Goal: Information Seeking & Learning: Learn about a topic

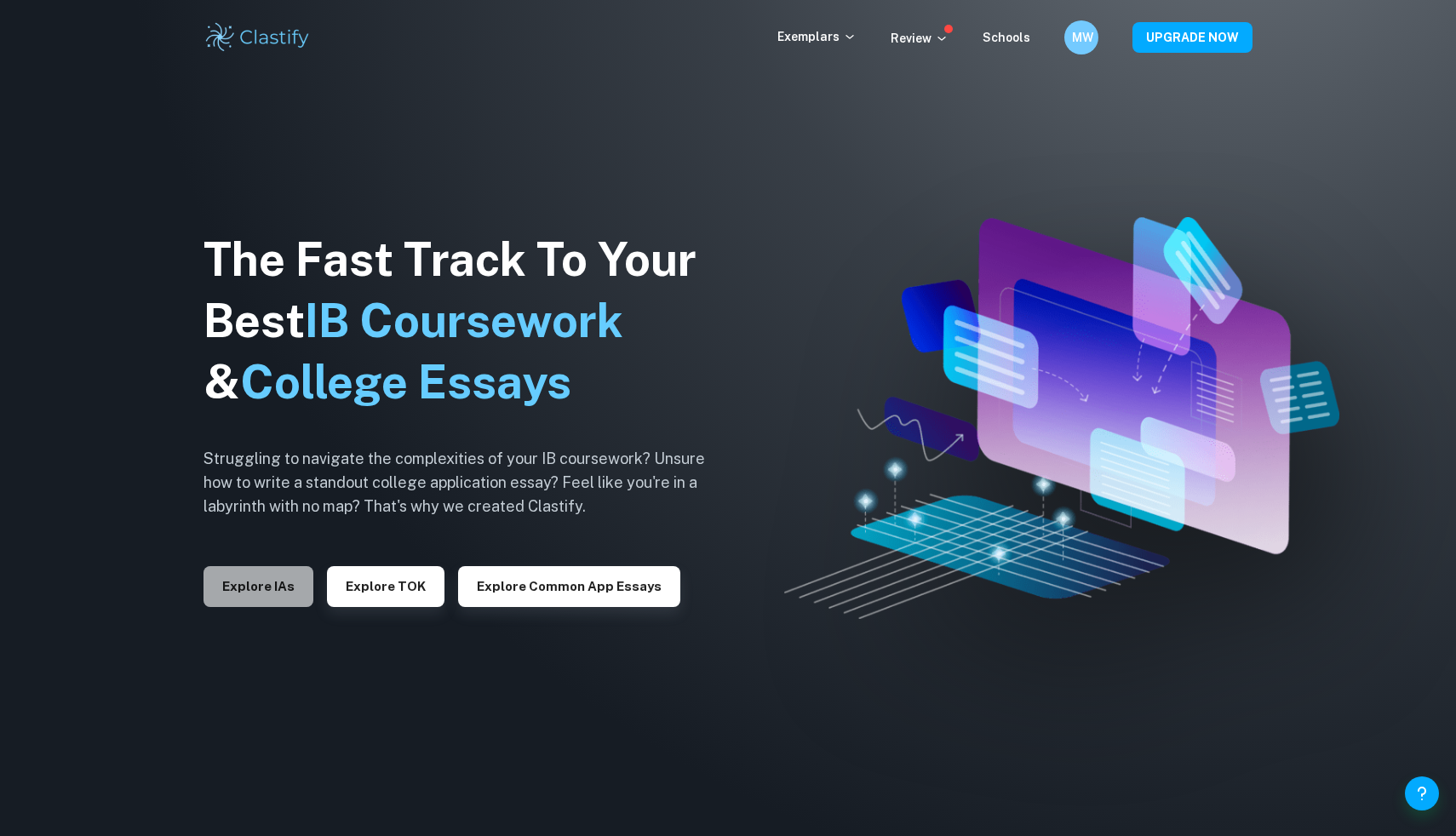
click at [281, 576] on button "Explore IAs" at bounding box center [258, 586] width 109 height 41
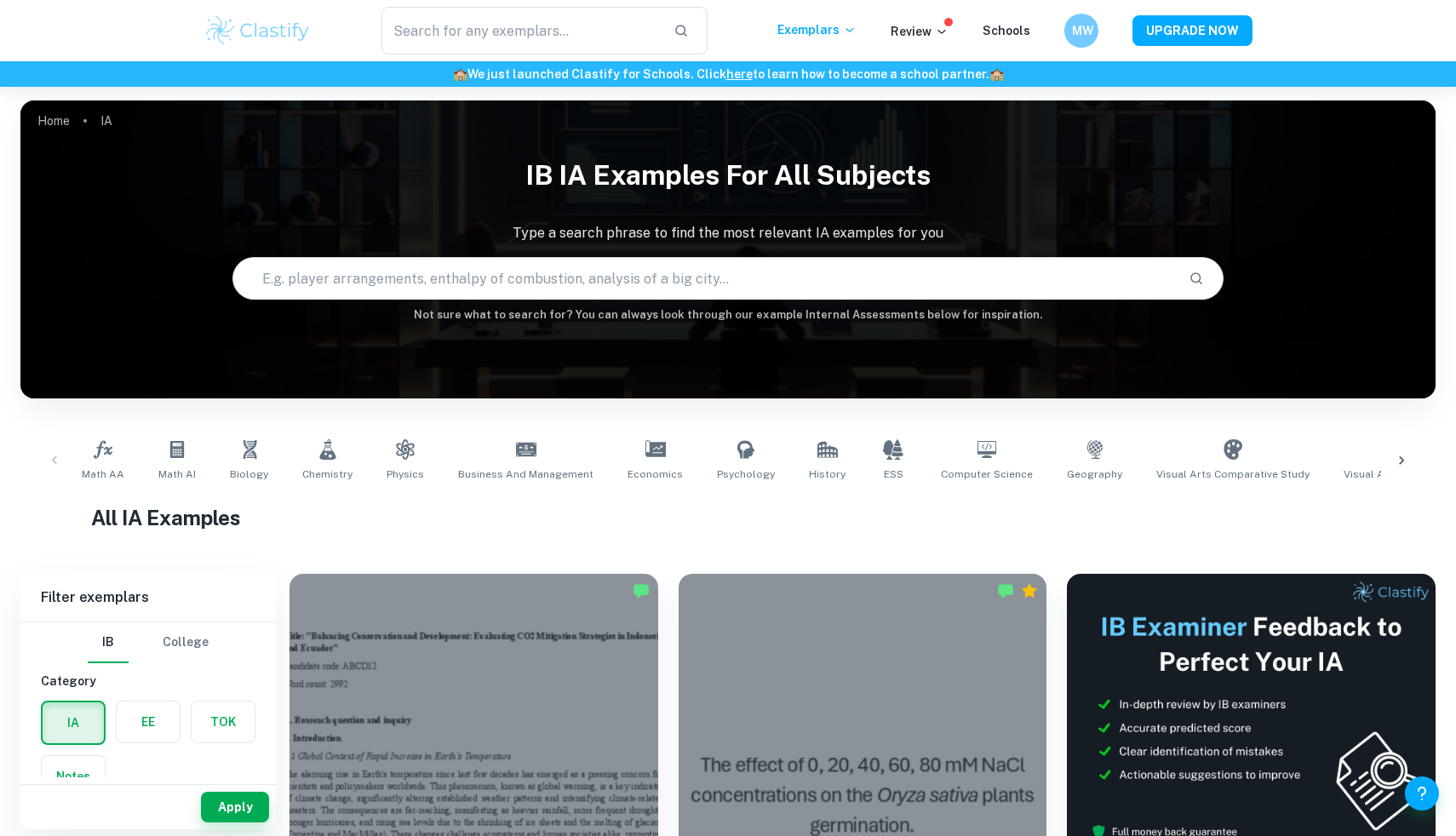
click at [639, 283] on input "text" at bounding box center [704, 278] width 941 height 47
click at [125, 457] on link "Math AA" at bounding box center [103, 461] width 56 height 56
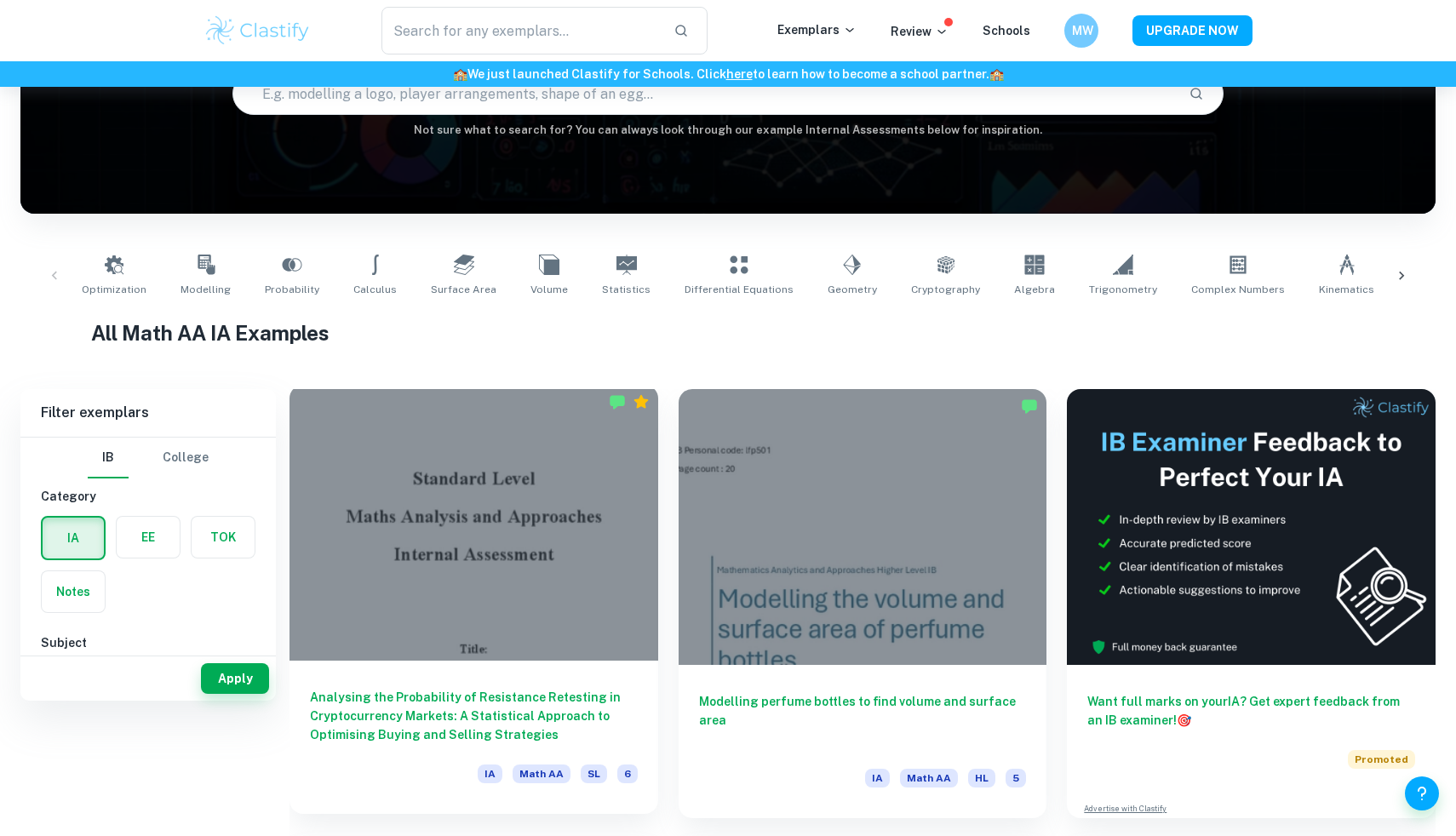
scroll to position [273, 0]
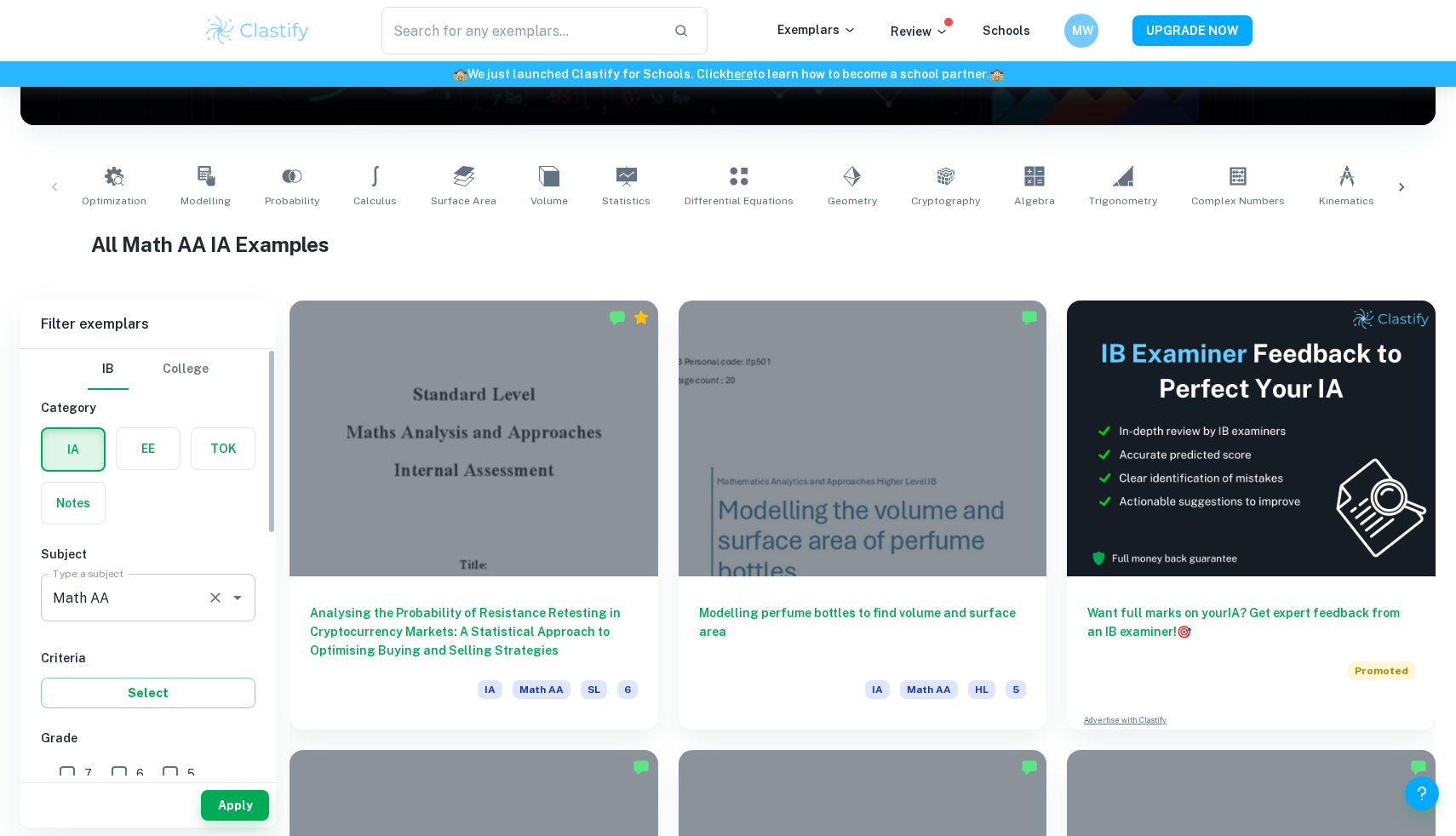
click at [213, 589] on icon "Clear" at bounding box center [216, 598] width 17 height 17
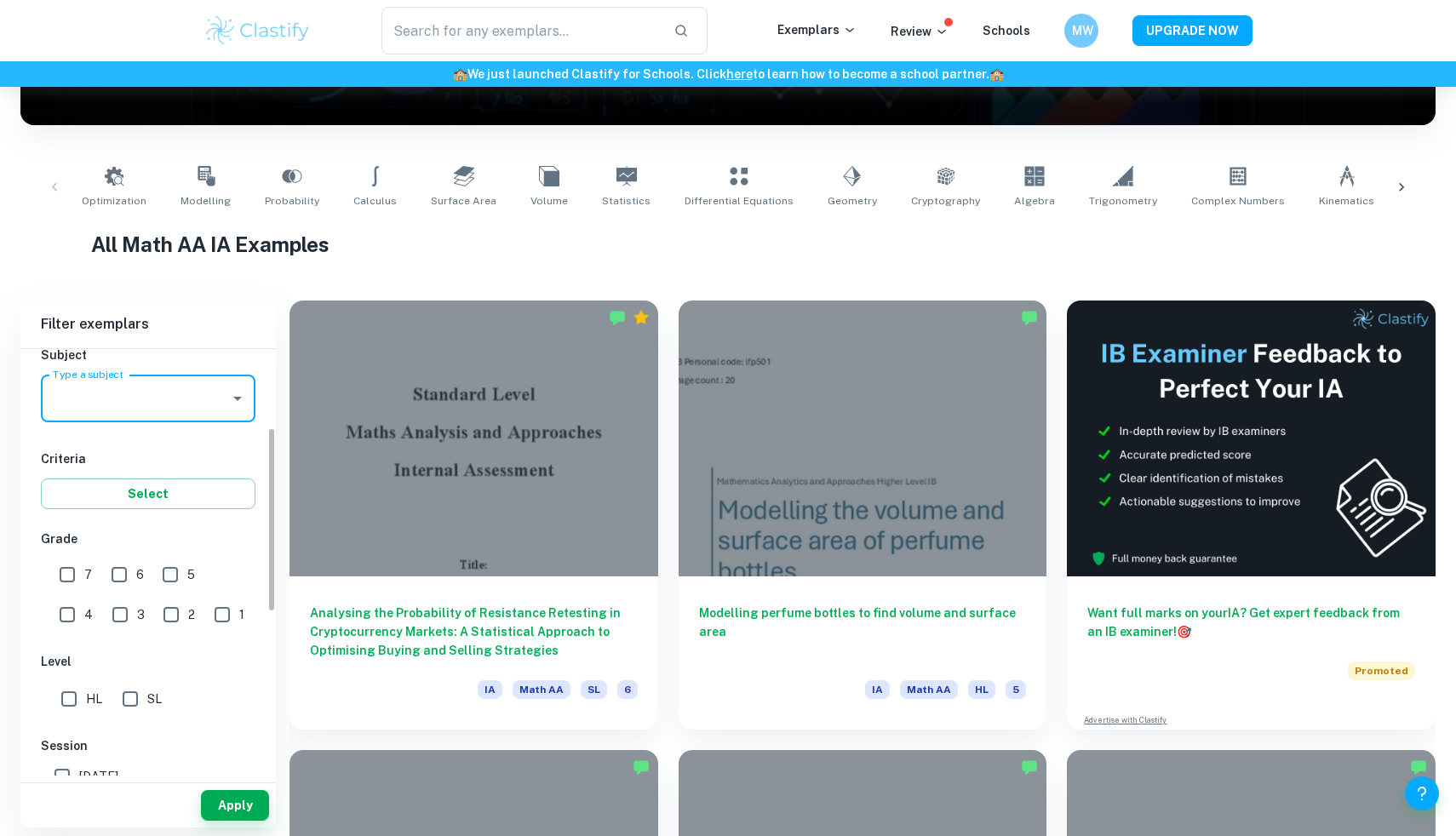
scroll to position [216, 0]
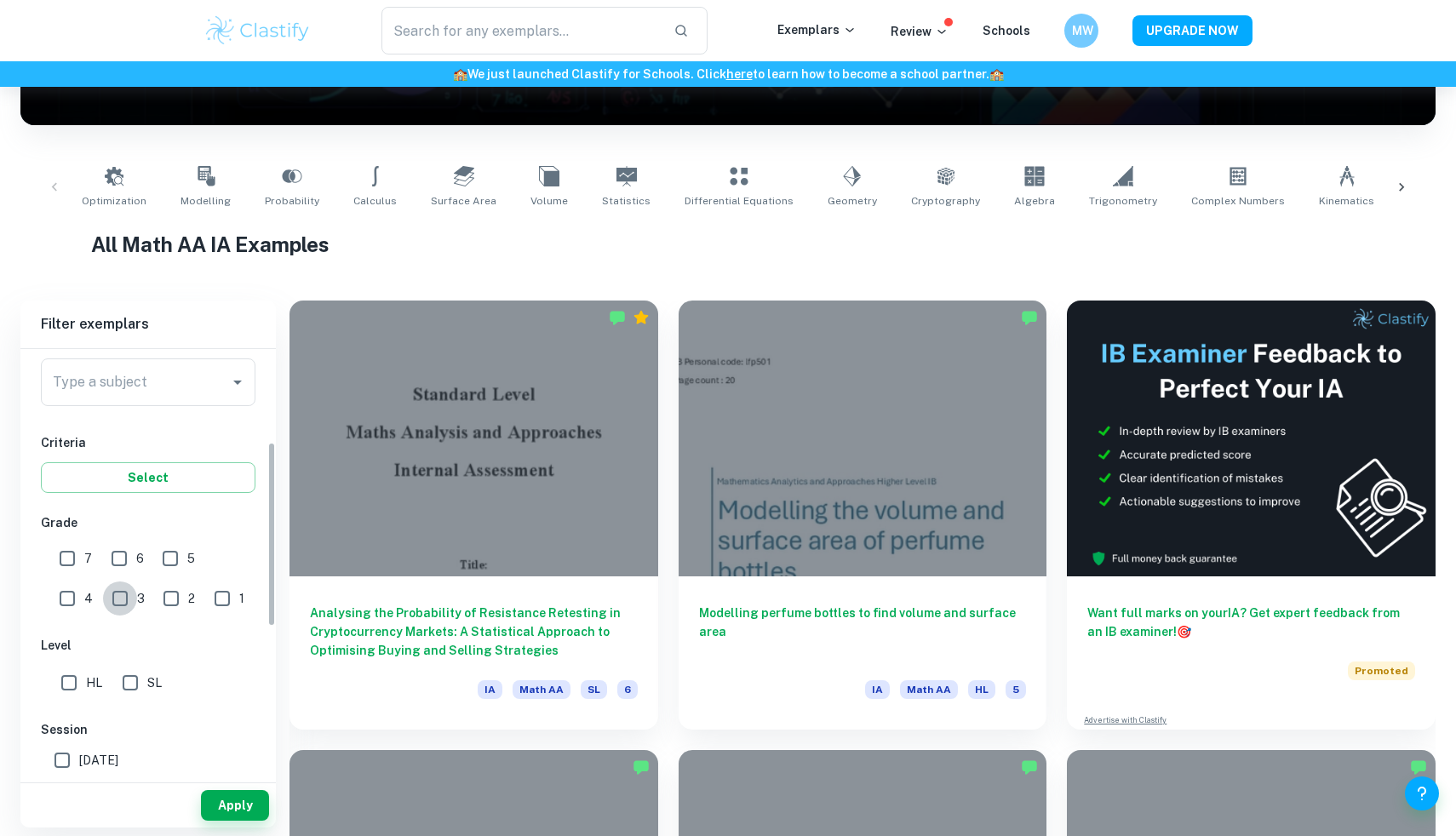
click at [103, 587] on input "3" at bounding box center [119, 598] width 34 height 34
click at [103, 582] on input "3" at bounding box center [119, 598] width 34 height 34
checkbox input "false"
click at [77, 571] on input "7" at bounding box center [67, 557] width 34 height 34
checkbox input "true"
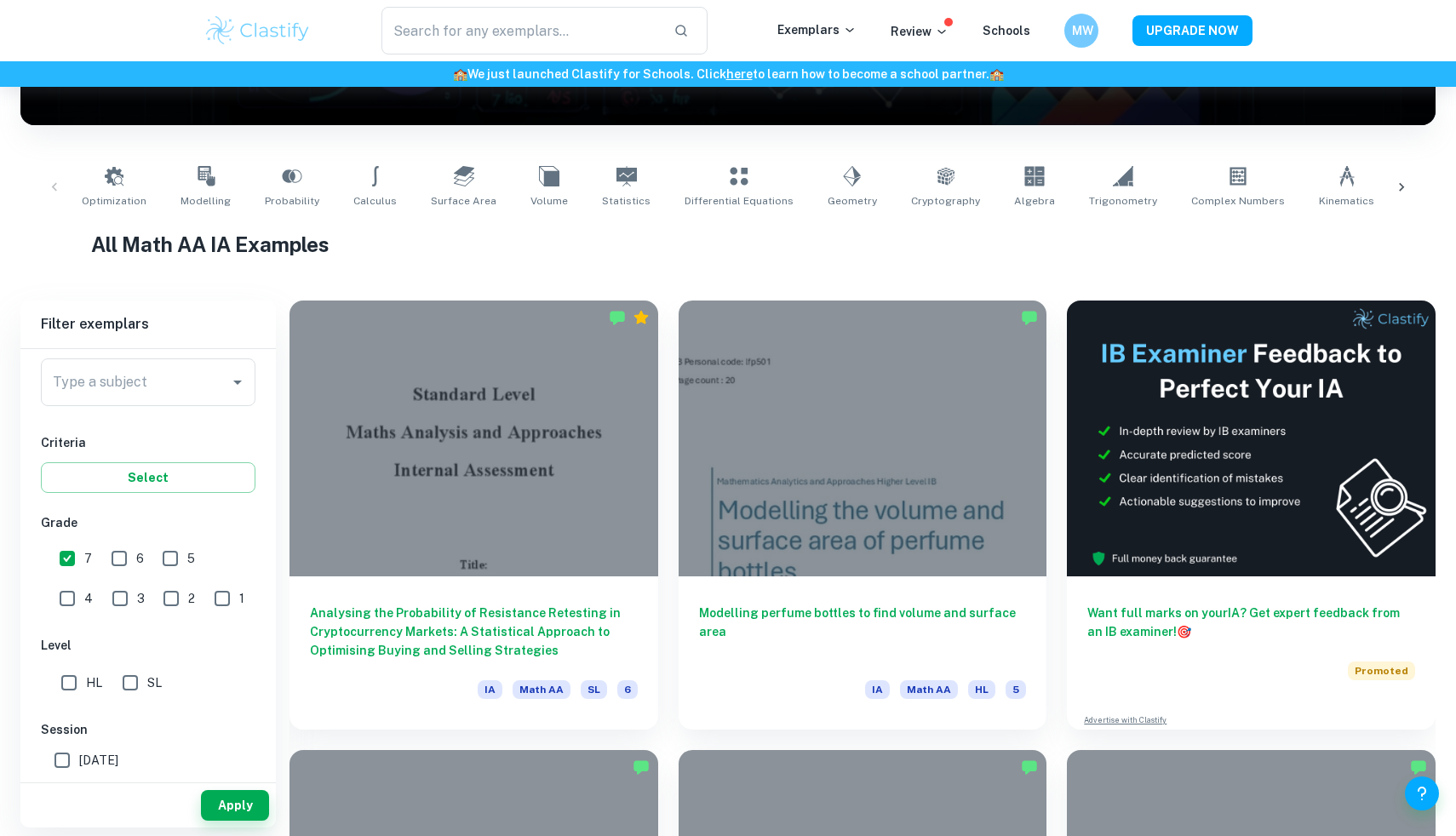
click at [119, 675] on input "SL" at bounding box center [130, 682] width 34 height 34
checkbox input "true"
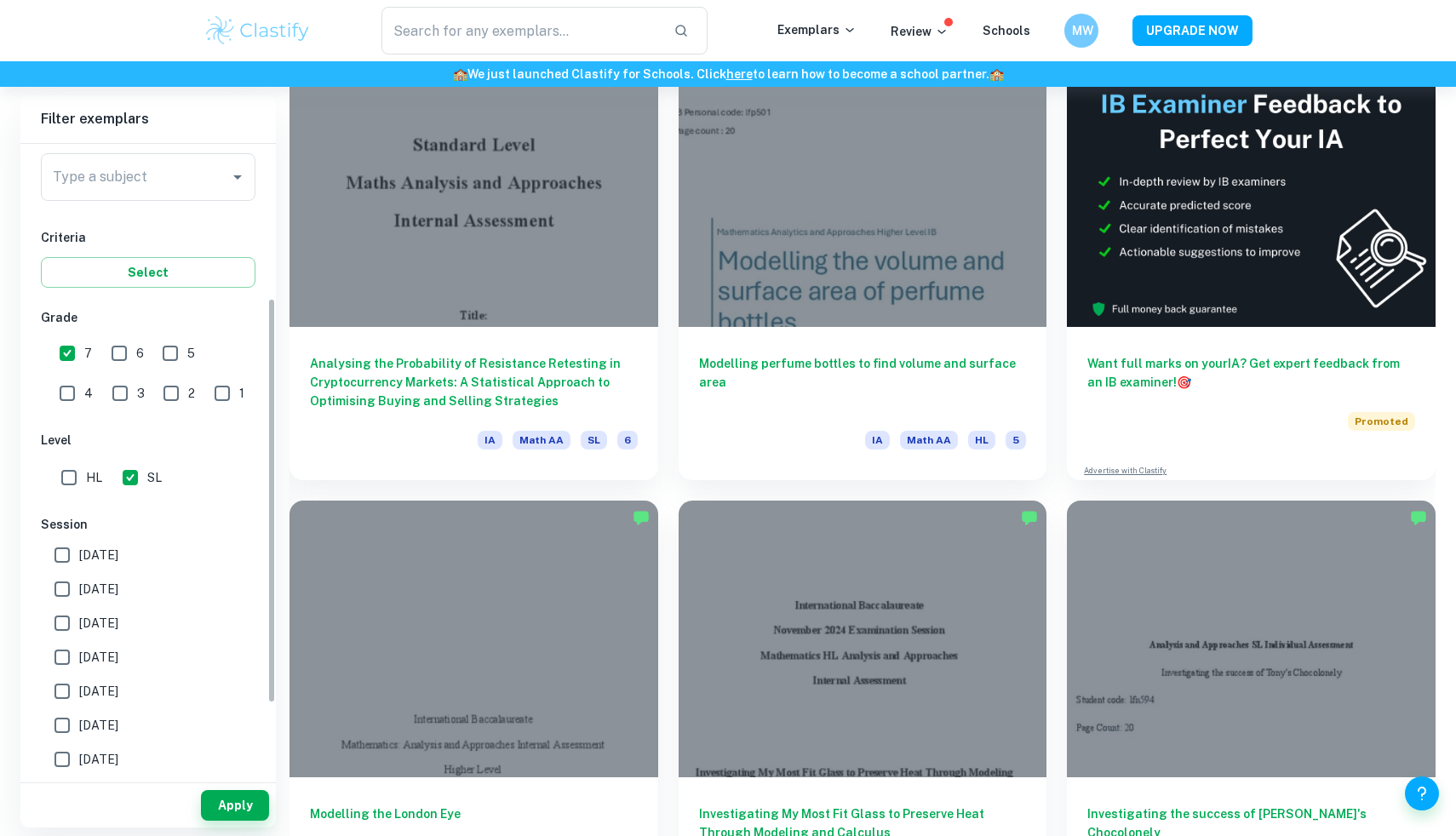
scroll to position [268, 0]
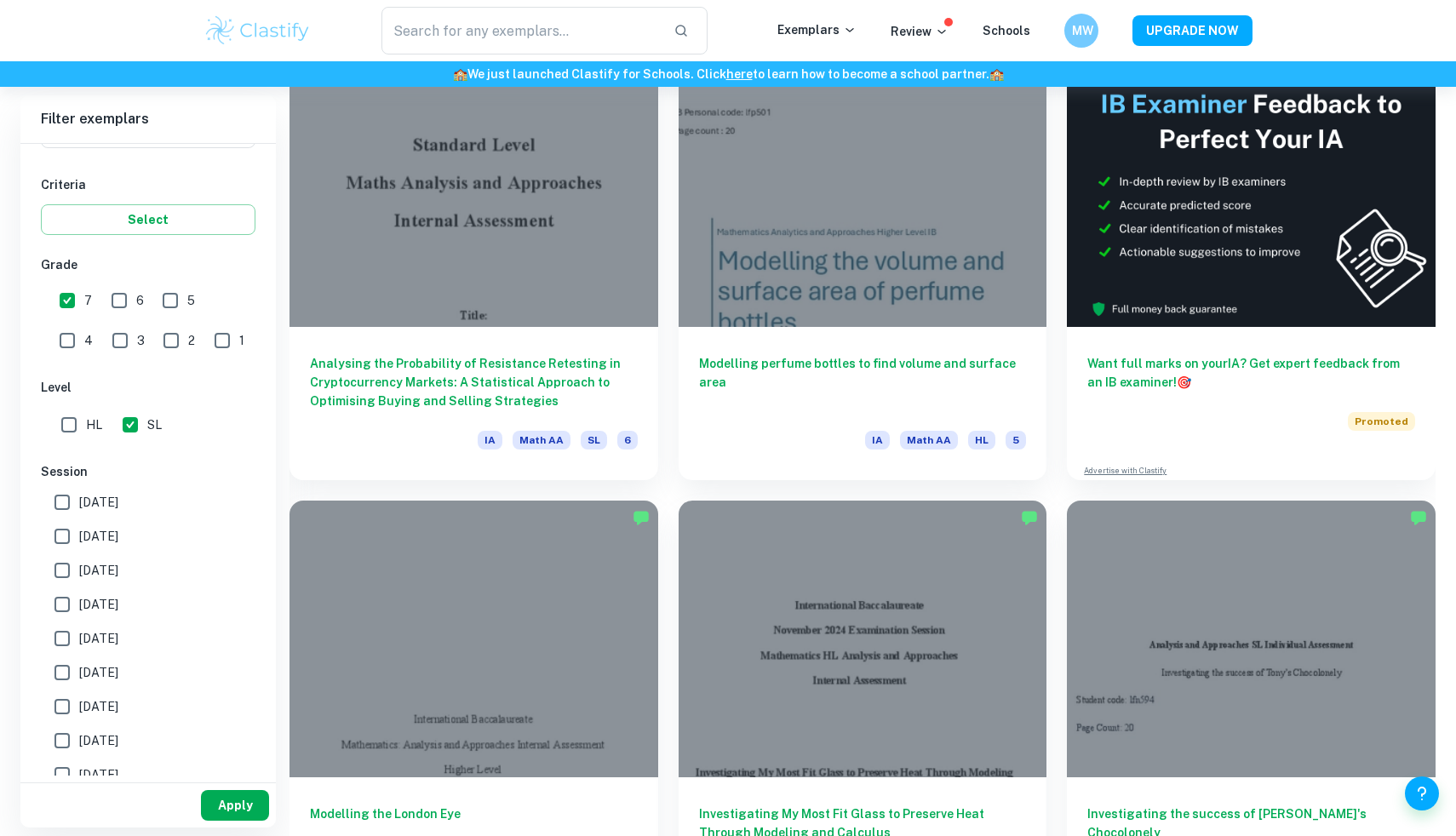
click at [226, 802] on button "Apply" at bounding box center [235, 805] width 68 height 31
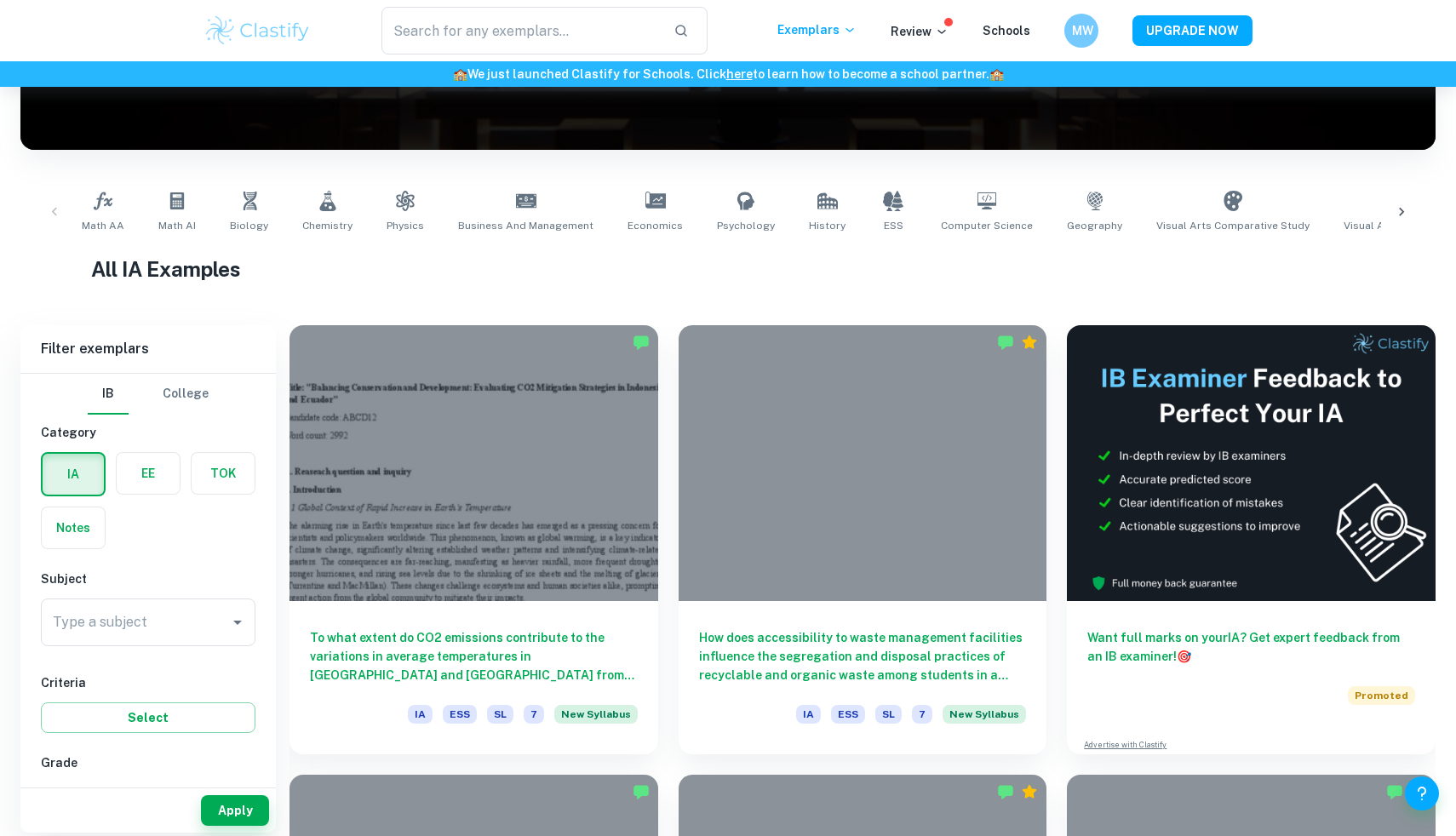
scroll to position [272, 0]
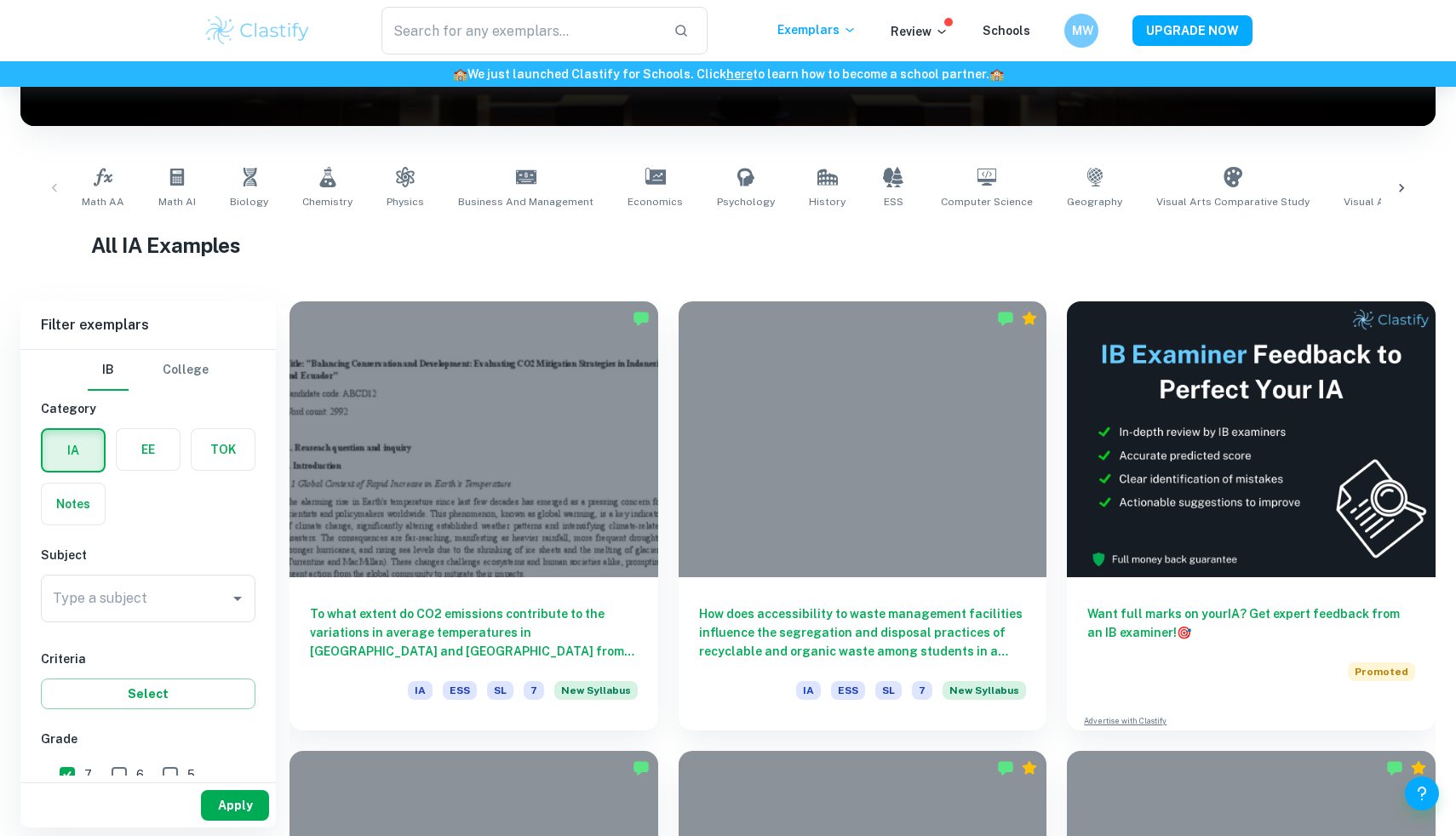
click at [227, 795] on button "Apply" at bounding box center [235, 805] width 68 height 31
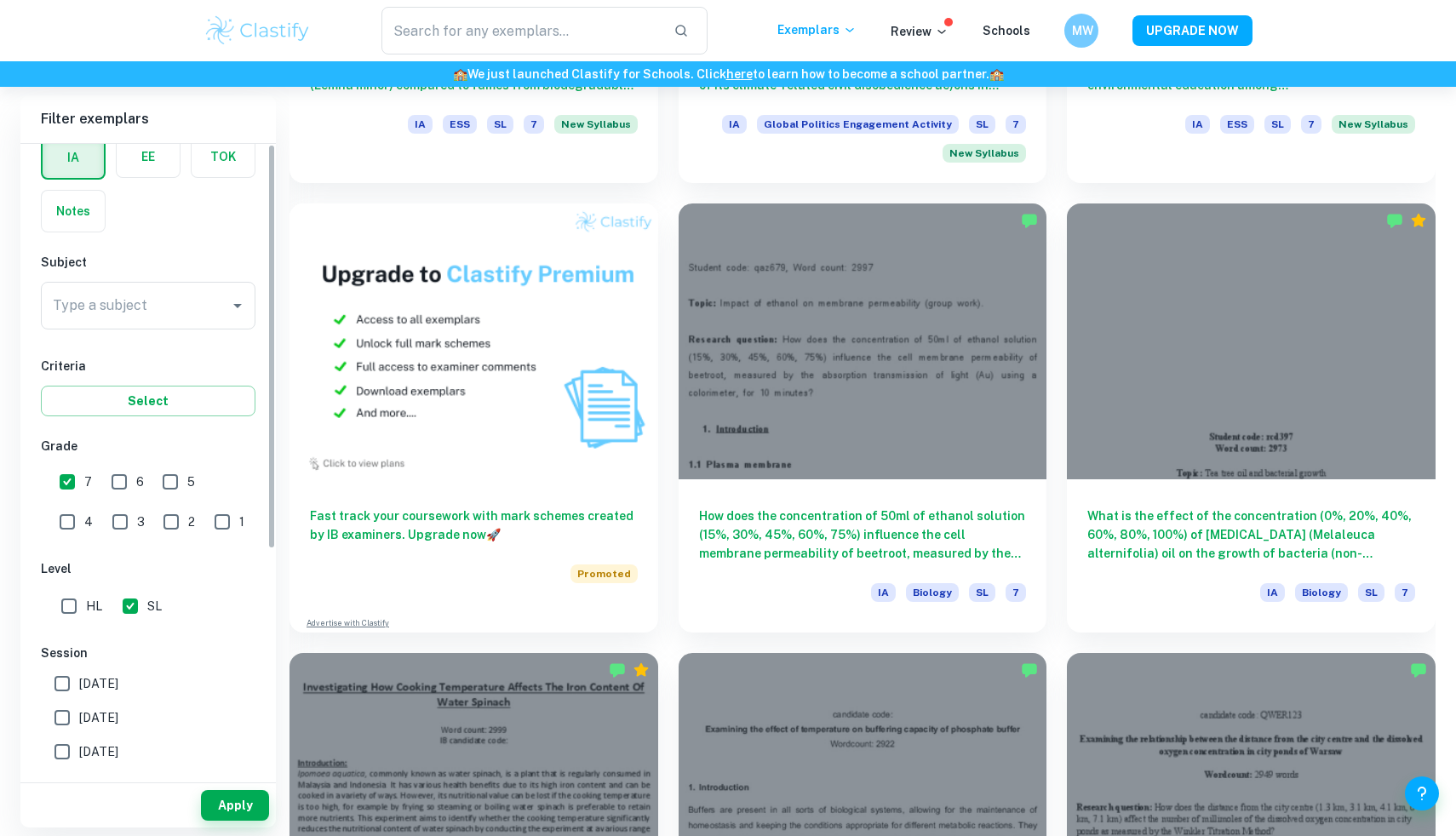
scroll to position [0, 0]
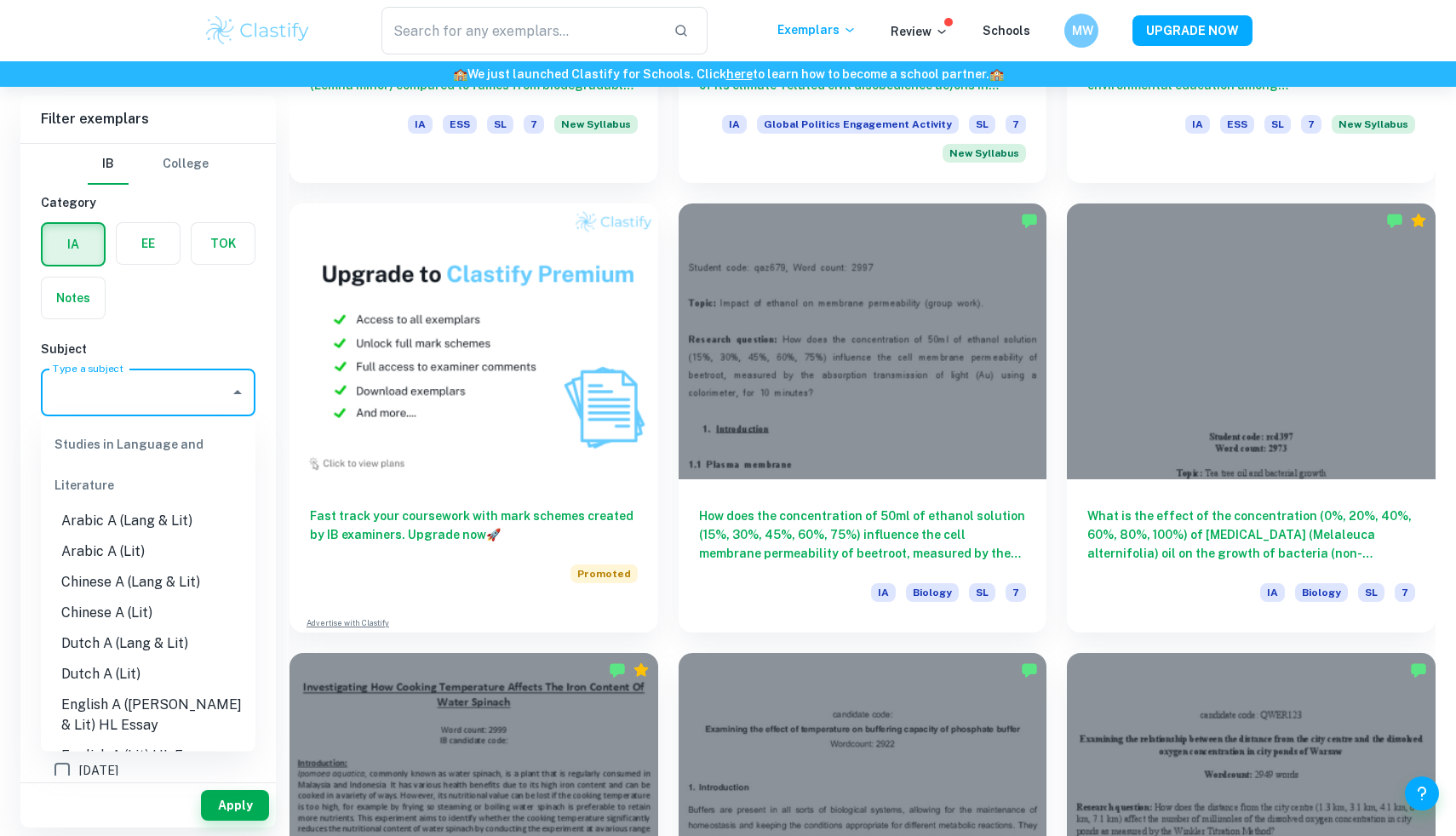
click at [174, 381] on input "Type a subject" at bounding box center [135, 392] width 173 height 32
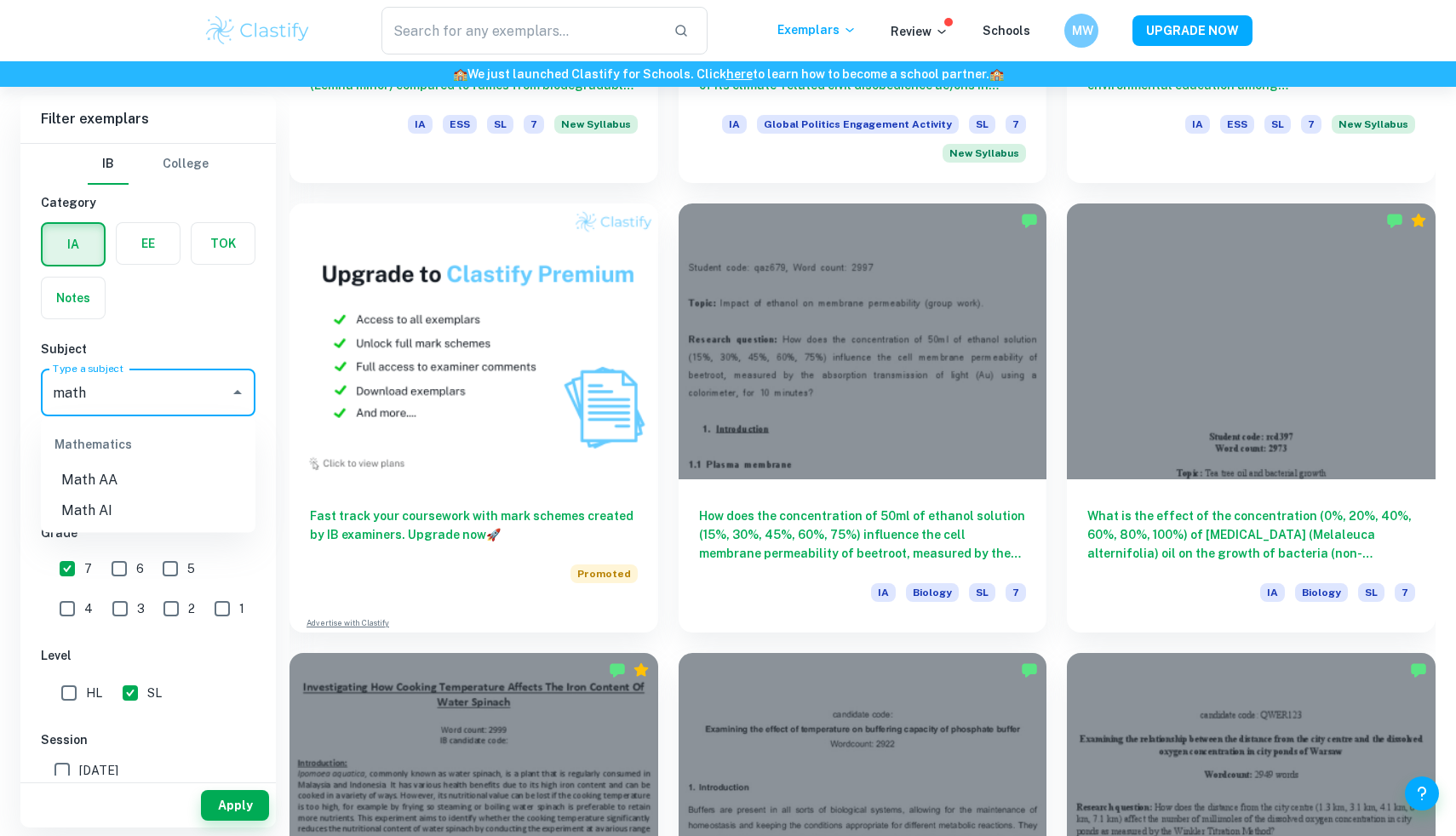
click at [112, 484] on li "Math AA" at bounding box center [148, 480] width 215 height 31
type input "Math AA"
click at [229, 801] on button "Apply" at bounding box center [235, 805] width 68 height 31
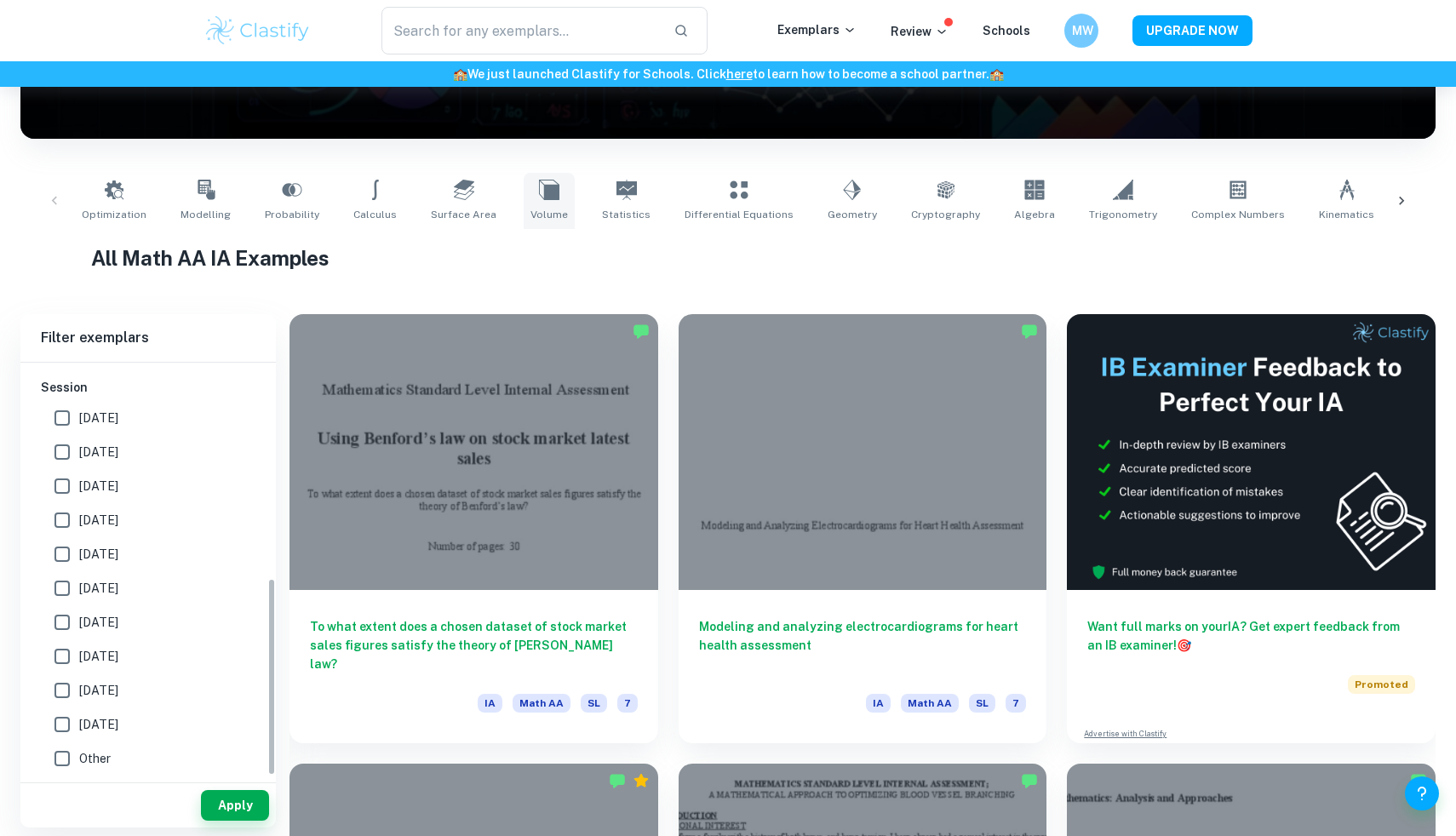
scroll to position [571, 0]
click at [530, 479] on div at bounding box center [473, 452] width 369 height 276
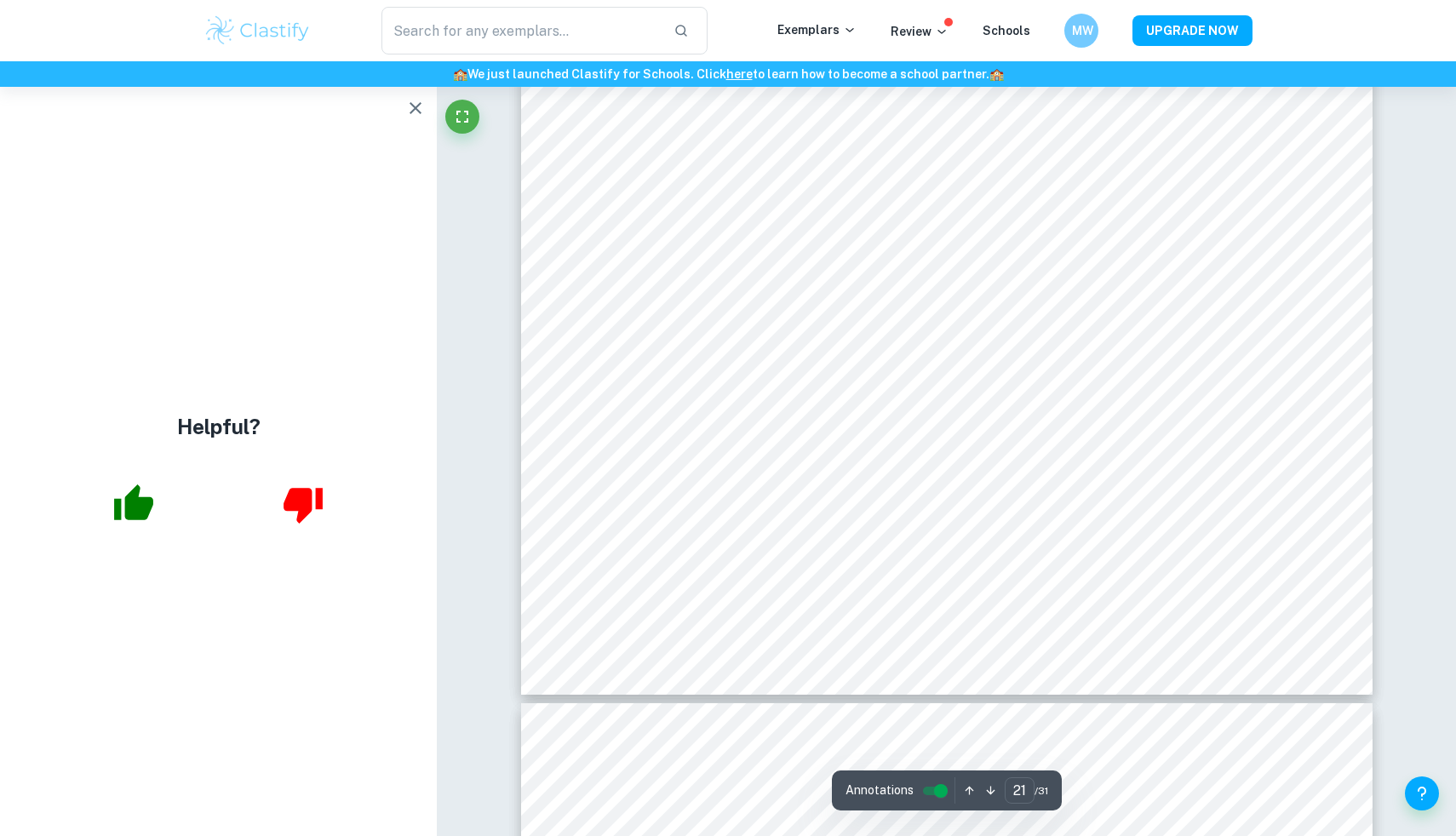
scroll to position [25553, 0]
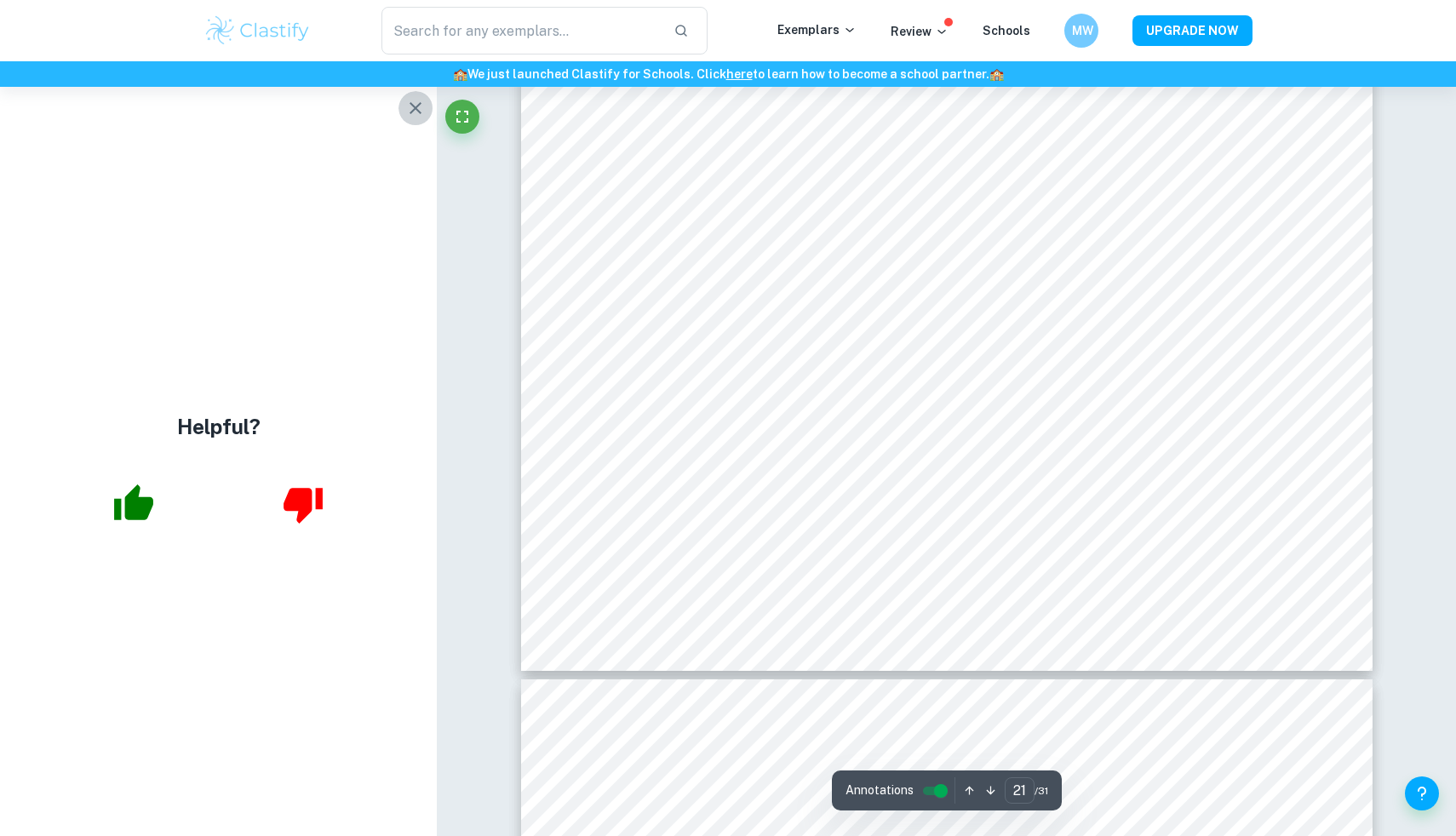
click at [423, 114] on icon "button" at bounding box center [415, 107] width 20 height 20
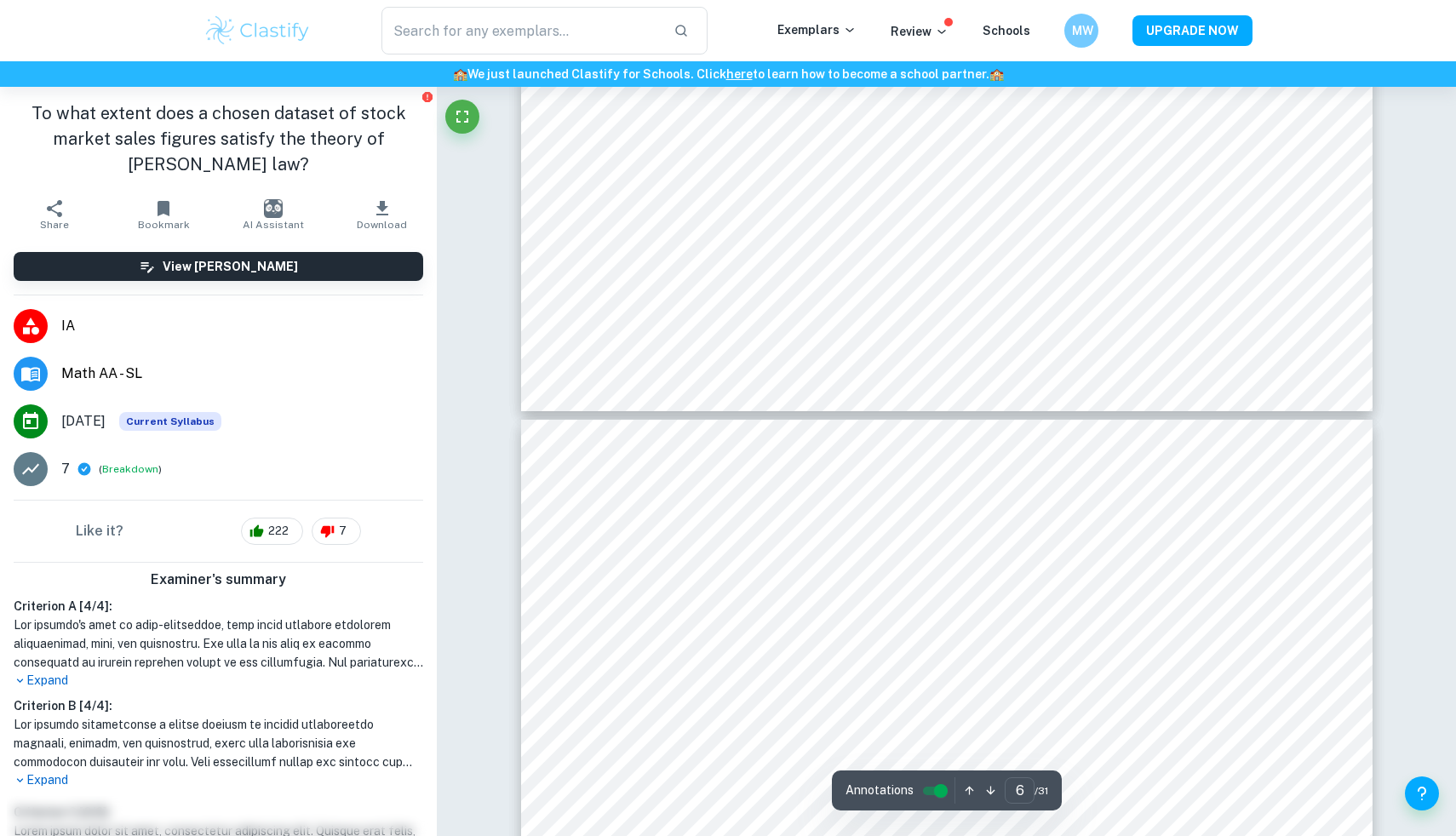
scroll to position [6024, 0]
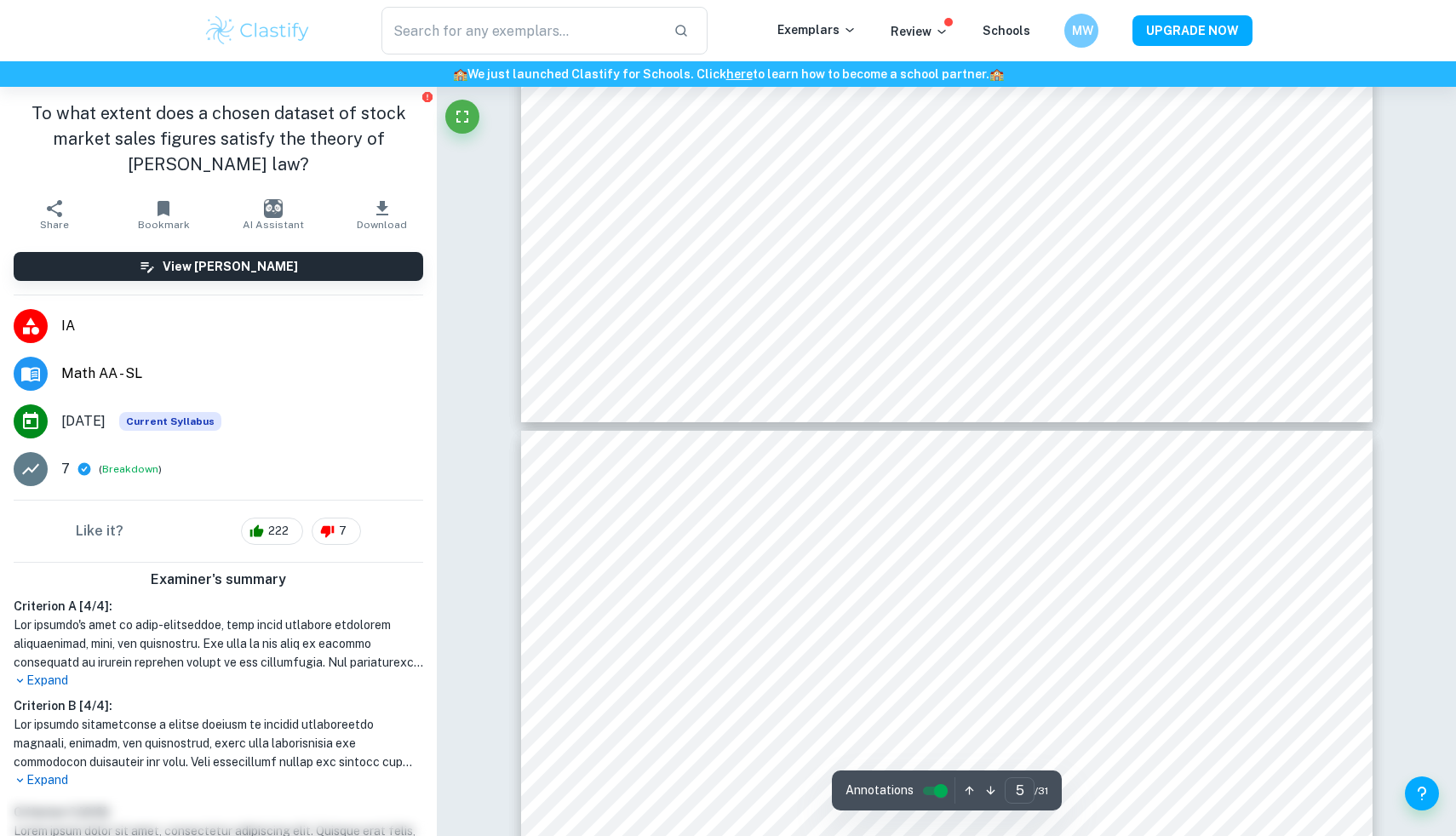
type input "6"
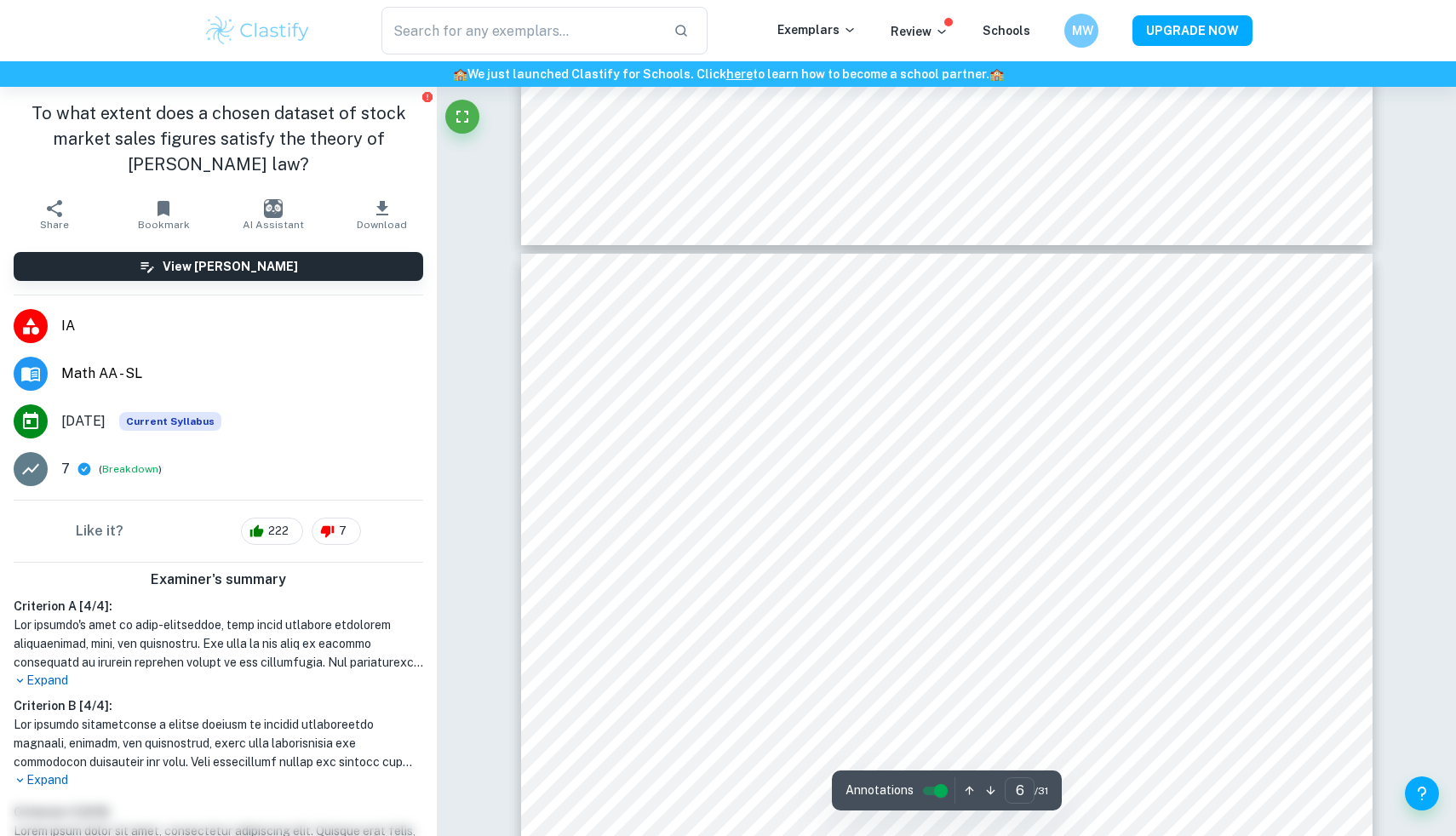
scroll to position [6186, 0]
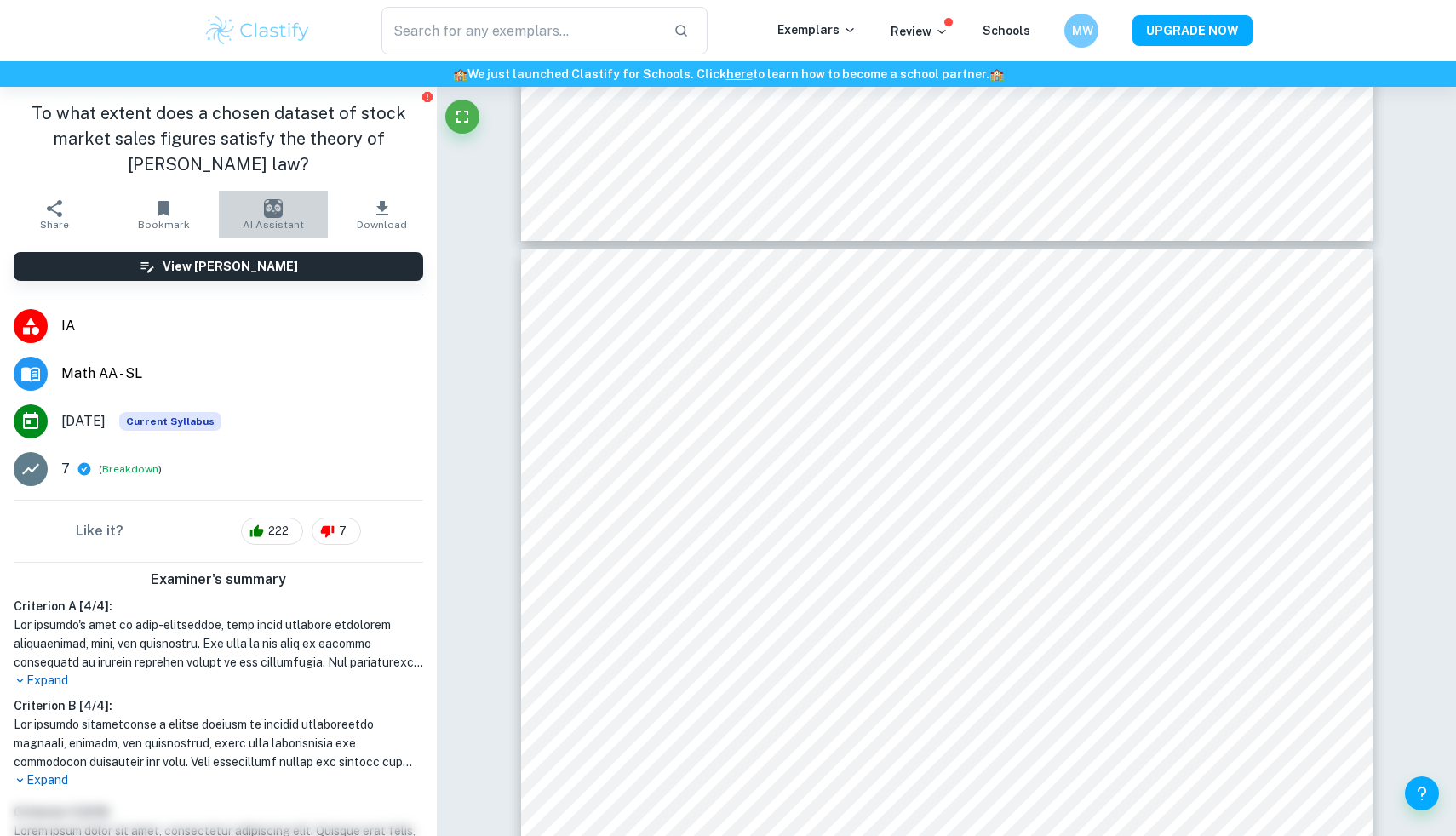
click at [220, 237] on button "AI Assistant" at bounding box center [273, 214] width 109 height 47
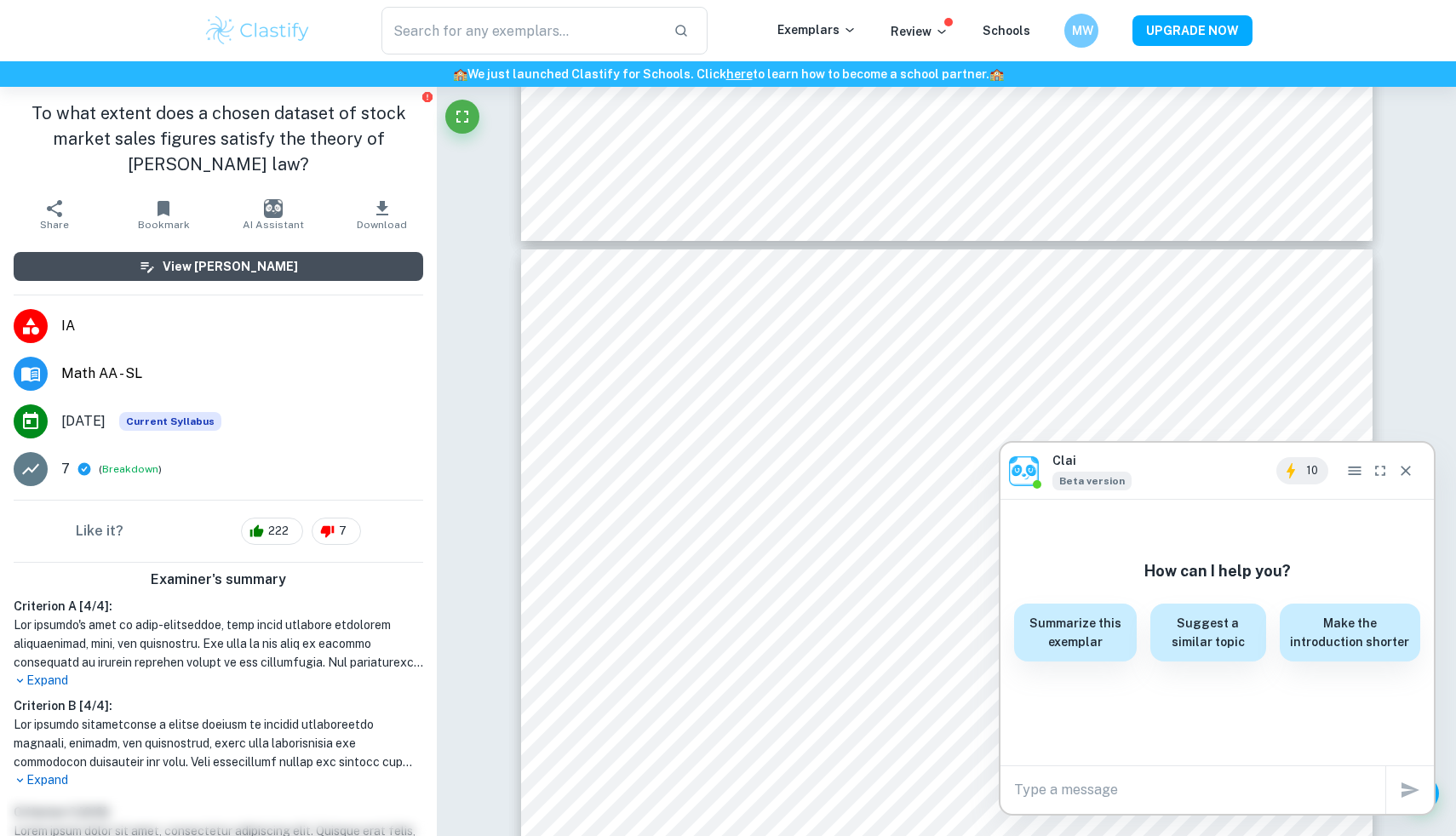
click at [220, 266] on h6 "View [PERSON_NAME]" at bounding box center [230, 266] width 136 height 18
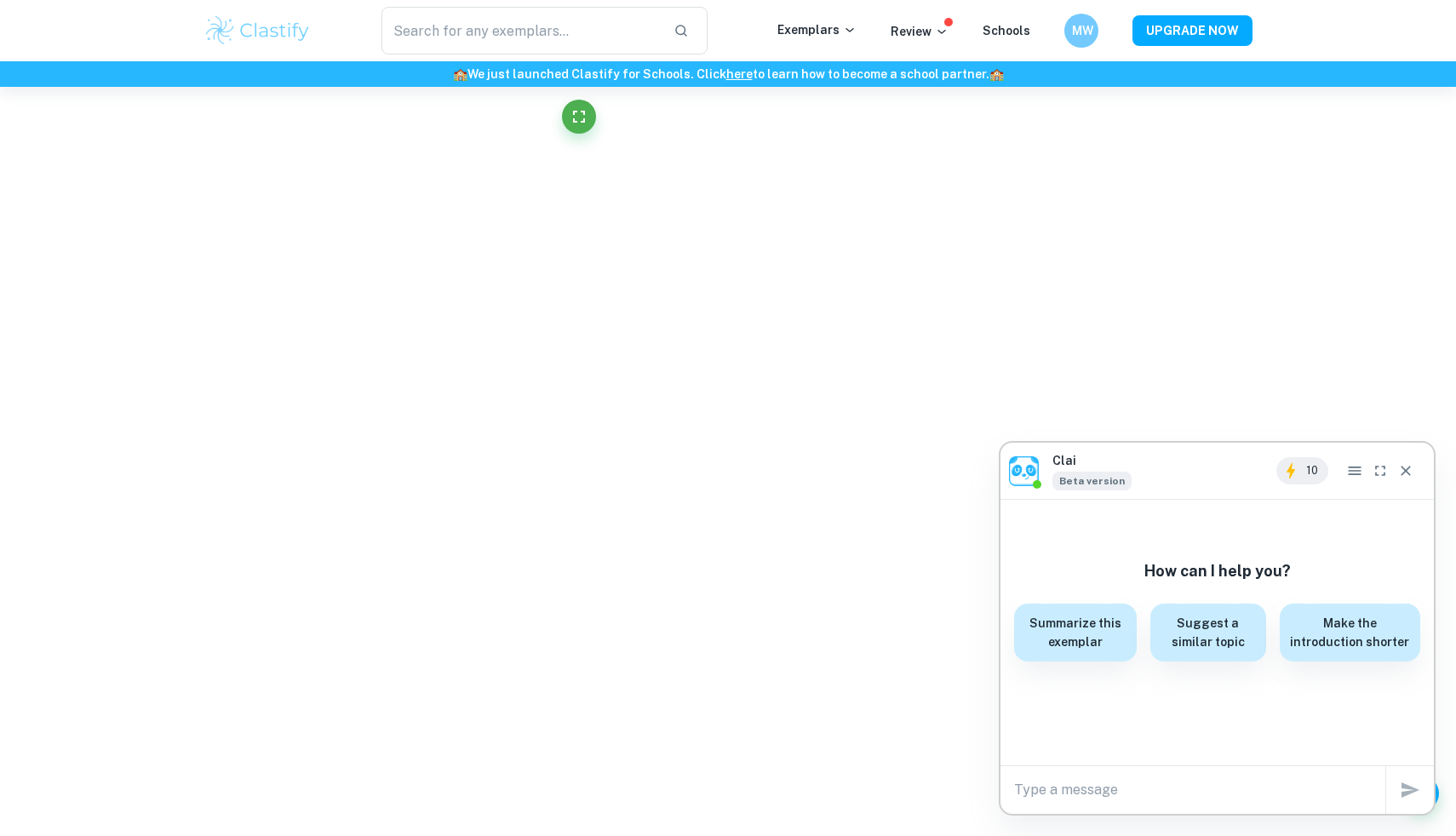
scroll to position [5610, 0]
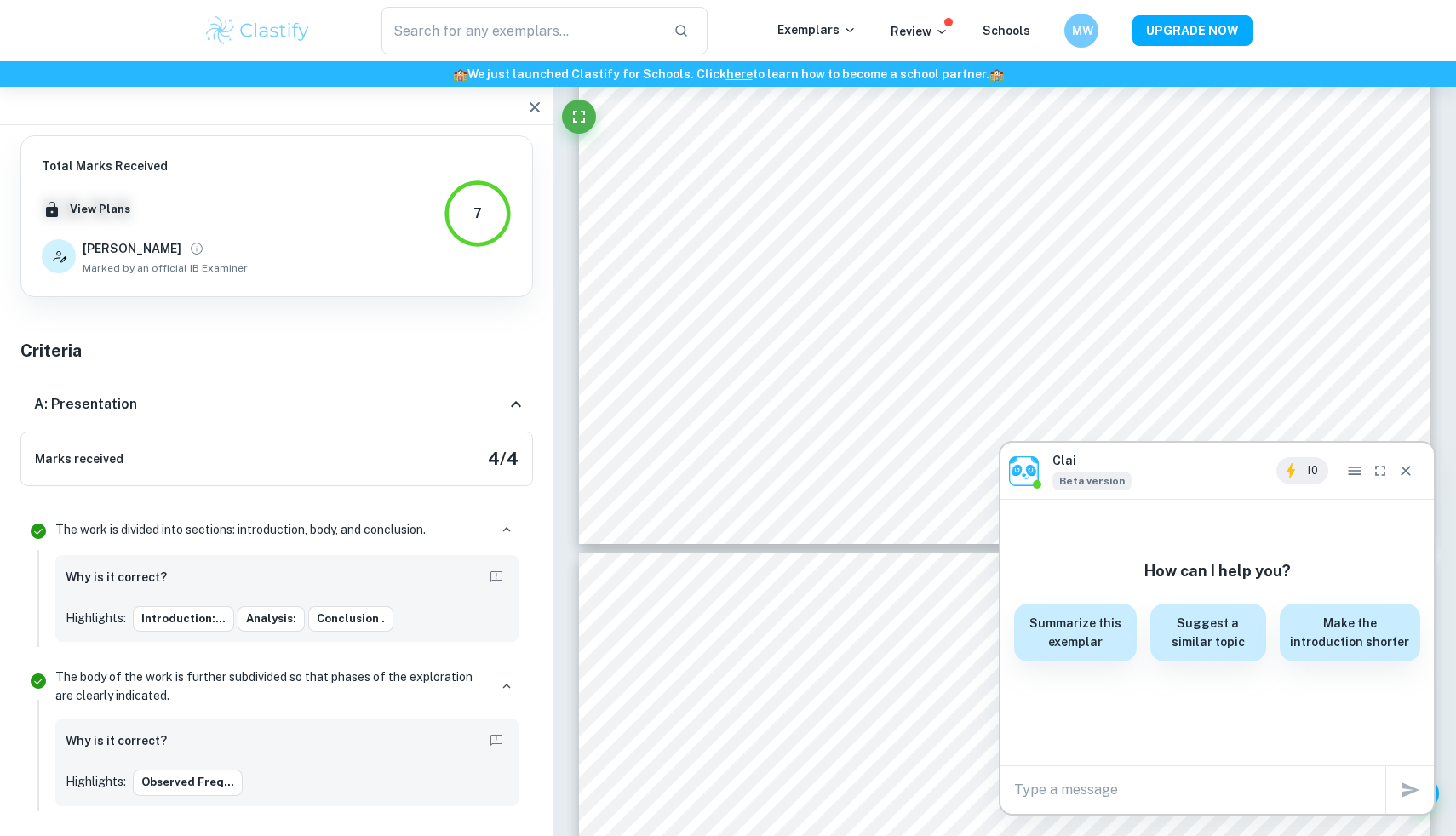
click at [1417, 493] on div "Clai Beta version 10" at bounding box center [1217, 470] width 434 height 56
click at [1409, 481] on button "Close" at bounding box center [1406, 470] width 25 height 27
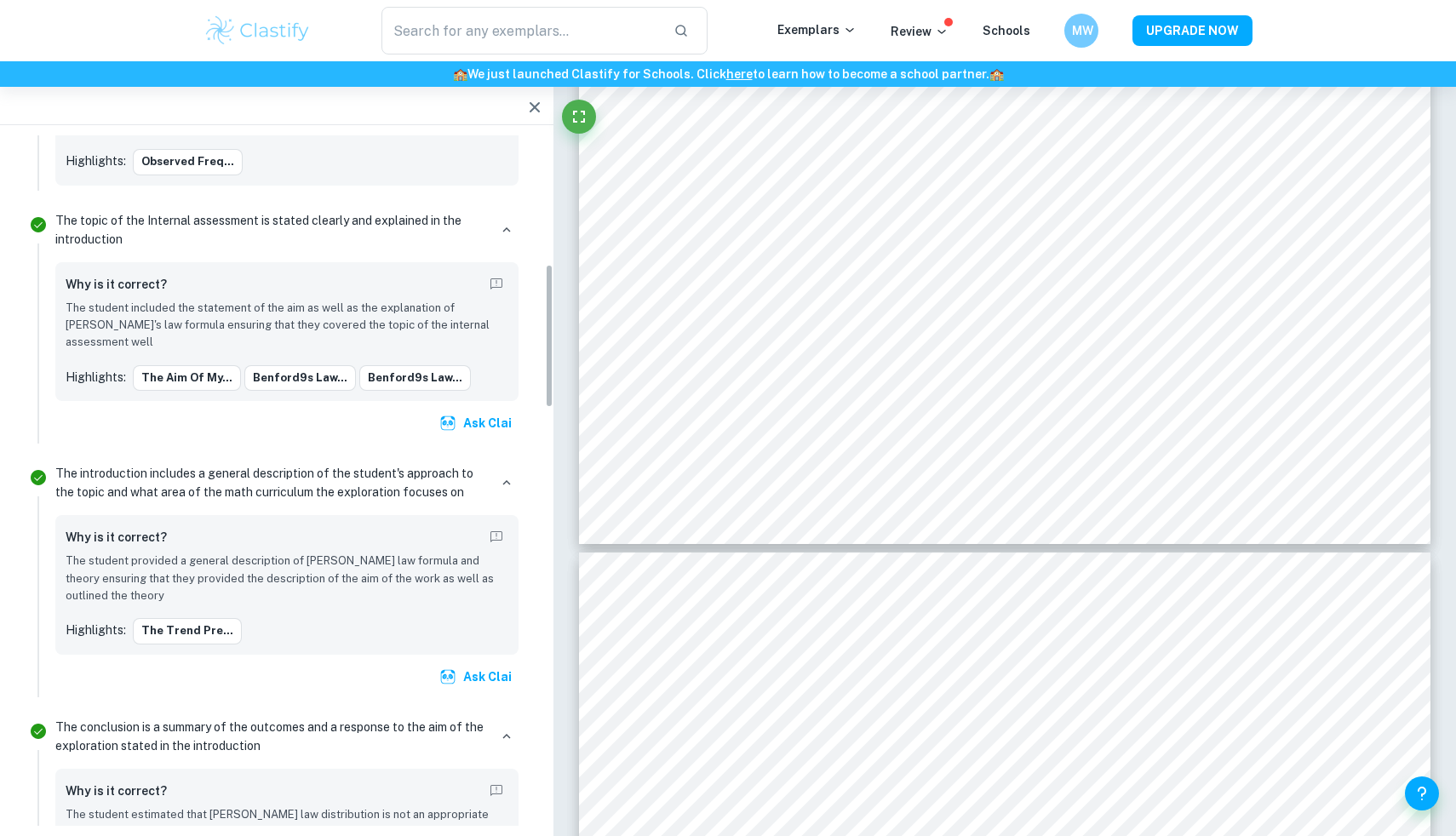
scroll to position [618, 0]
